Goal: Task Accomplishment & Management: Use online tool/utility

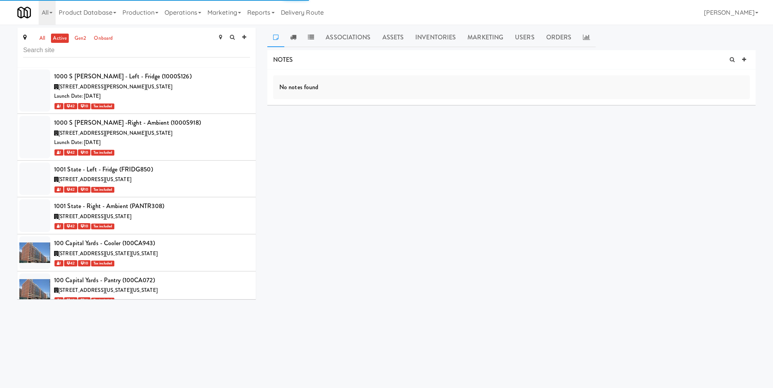
scroll to position [6423, 0]
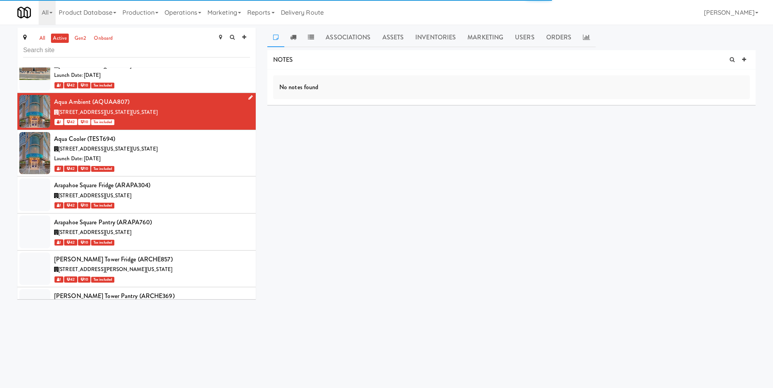
click at [185, 117] on div "1 42 10 Tax included" at bounding box center [152, 122] width 196 height 10
copy div "Aqua Ambient"
drag, startPoint x: 197, startPoint y: 9, endPoint x: 219, endPoint y: 82, distance: 76.0
click at [199, 12] on link "Operations" at bounding box center [182, 12] width 43 height 25
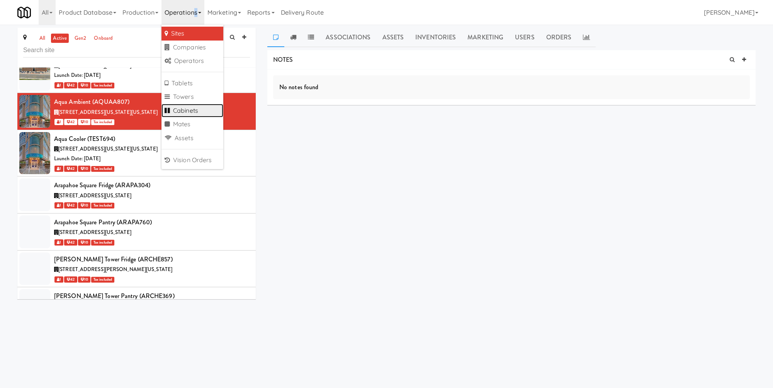
click at [207, 108] on link "Cabinets" at bounding box center [192, 111] width 62 height 14
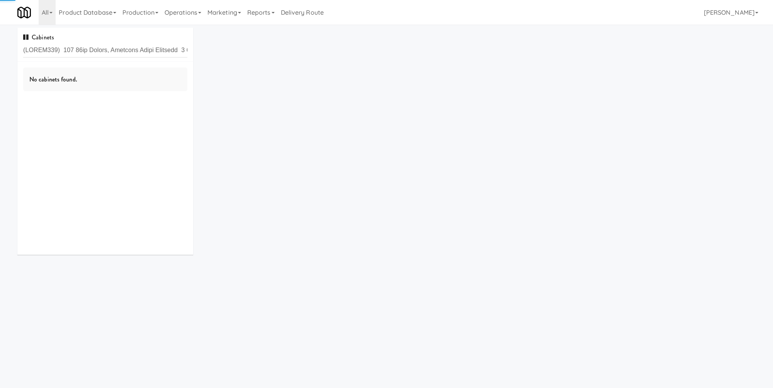
type input "(AQUAA807) [STREET_ADDRESS][US_STATE][US_STATE] 1 42 10Tax included Aqua Cooler…"
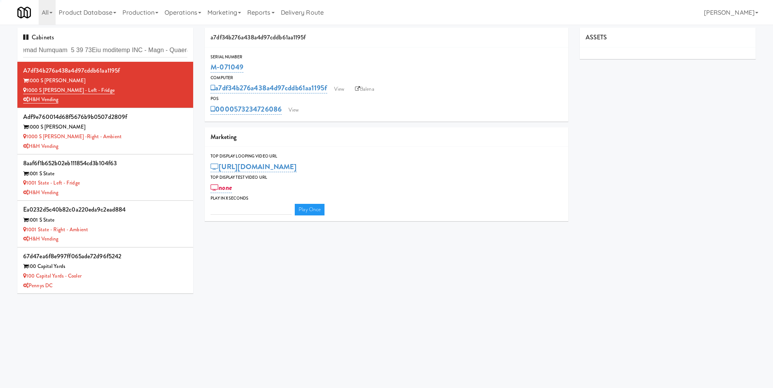
type input "3"
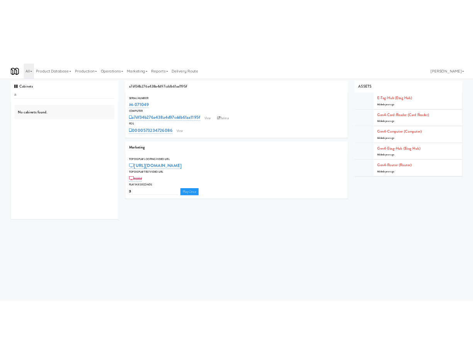
scroll to position [0, 0]
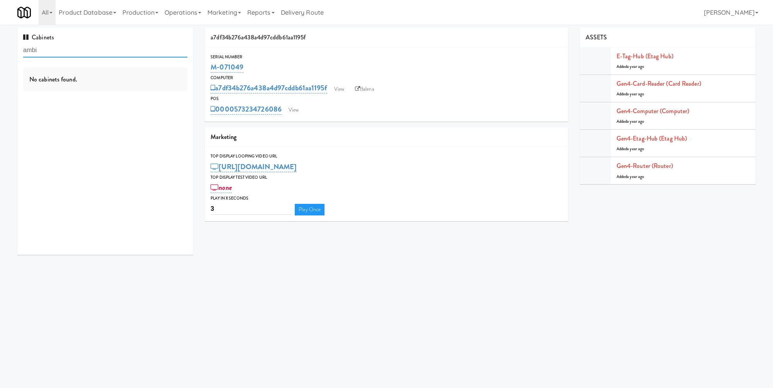
click at [95, 43] on input "ambi" at bounding box center [105, 50] width 164 height 14
type input "aqua"
click at [168, 16] on link "Operations" at bounding box center [182, 12] width 43 height 25
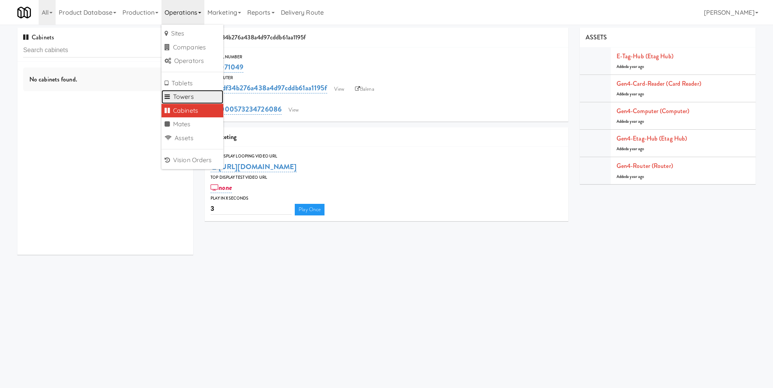
click at [210, 100] on link "Towers" at bounding box center [192, 97] width 62 height 14
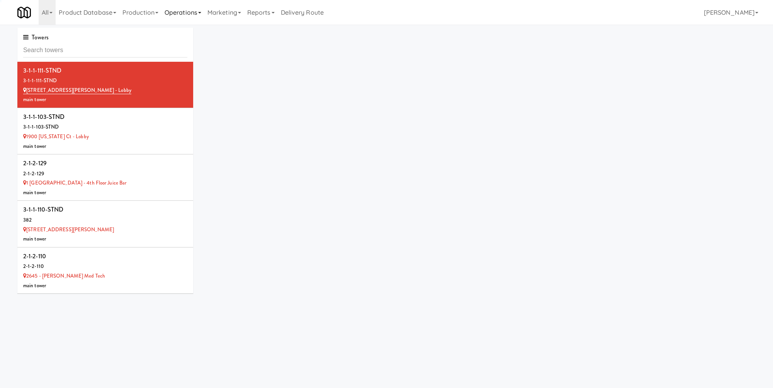
click at [185, 8] on link "Operations" at bounding box center [182, 12] width 43 height 25
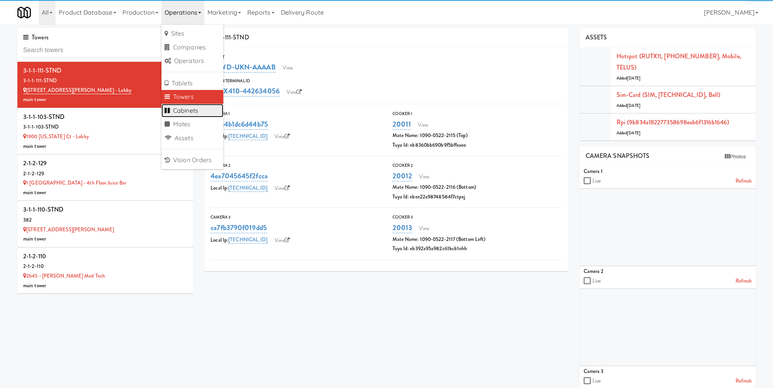
click at [207, 110] on link "Cabinets" at bounding box center [192, 111] width 62 height 14
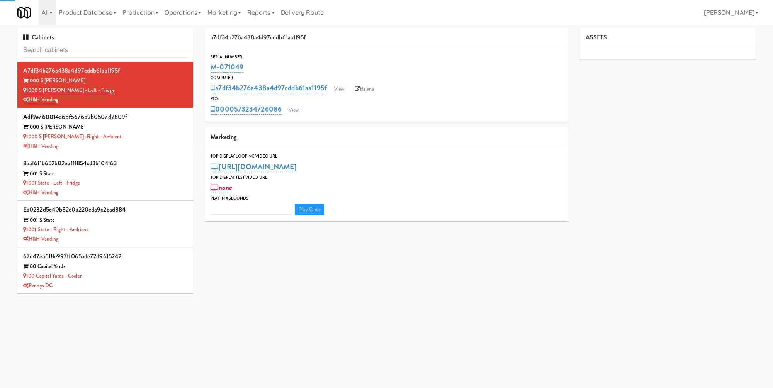
type input "3"
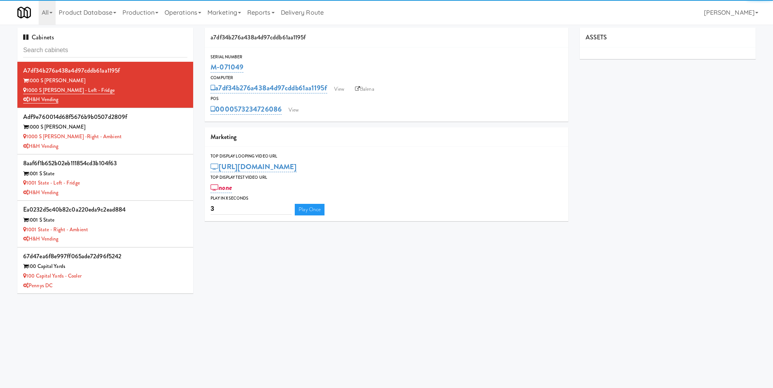
click at [120, 53] on input "text" at bounding box center [105, 50] width 164 height 14
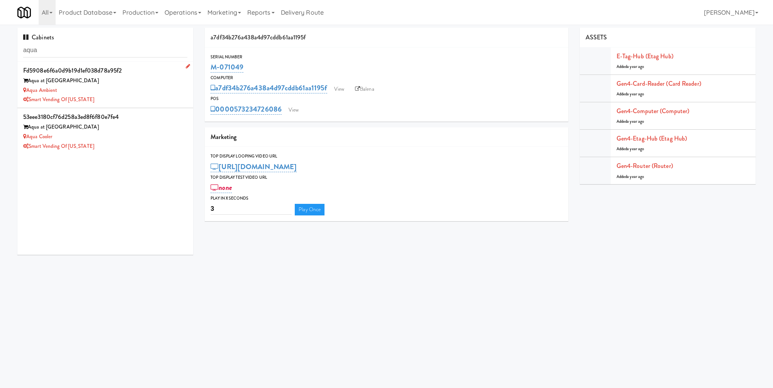
type input "aqua"
click at [131, 105] on li "fd5908e6f6a0d9b19d1ef038d78a95f2 Aqua at 25th Street Aqua Ambient Smart Vending…" at bounding box center [105, 85] width 176 height 46
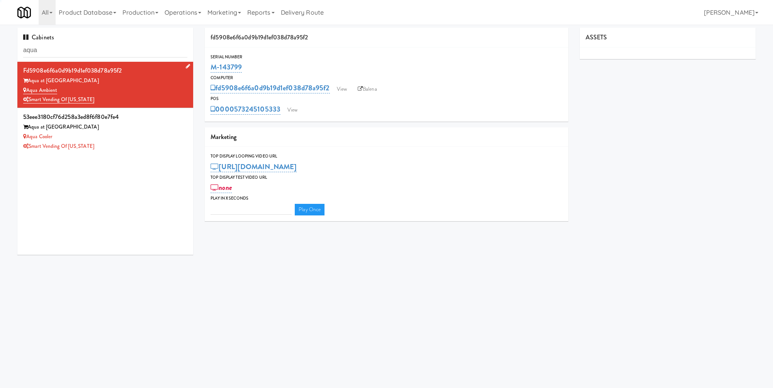
type input "3"
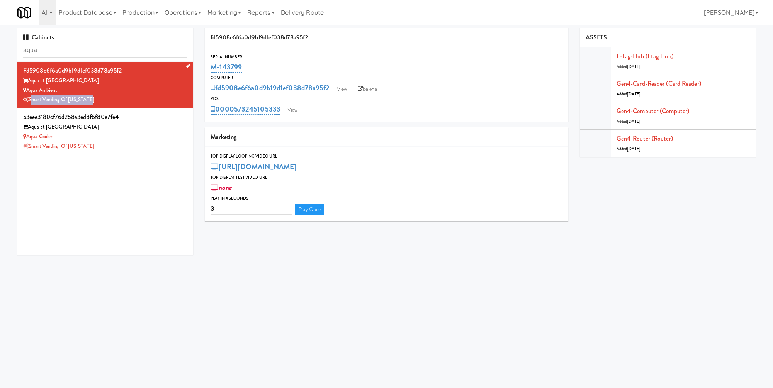
drag, startPoint x: 90, startPoint y: 101, endPoint x: 30, endPoint y: 104, distance: 60.7
click at [30, 104] on div "Smart Vending of [US_STATE]" at bounding box center [105, 100] width 164 height 10
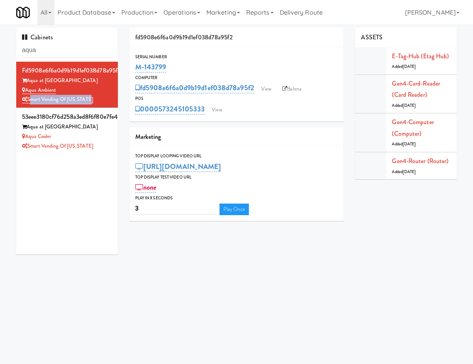
drag, startPoint x: 145, startPoint y: 73, endPoint x: 130, endPoint y: 68, distance: 16.5
click at [130, 68] on div "Serial Number M-143799" at bounding box center [236, 63] width 214 height 21
